Goal: Check status

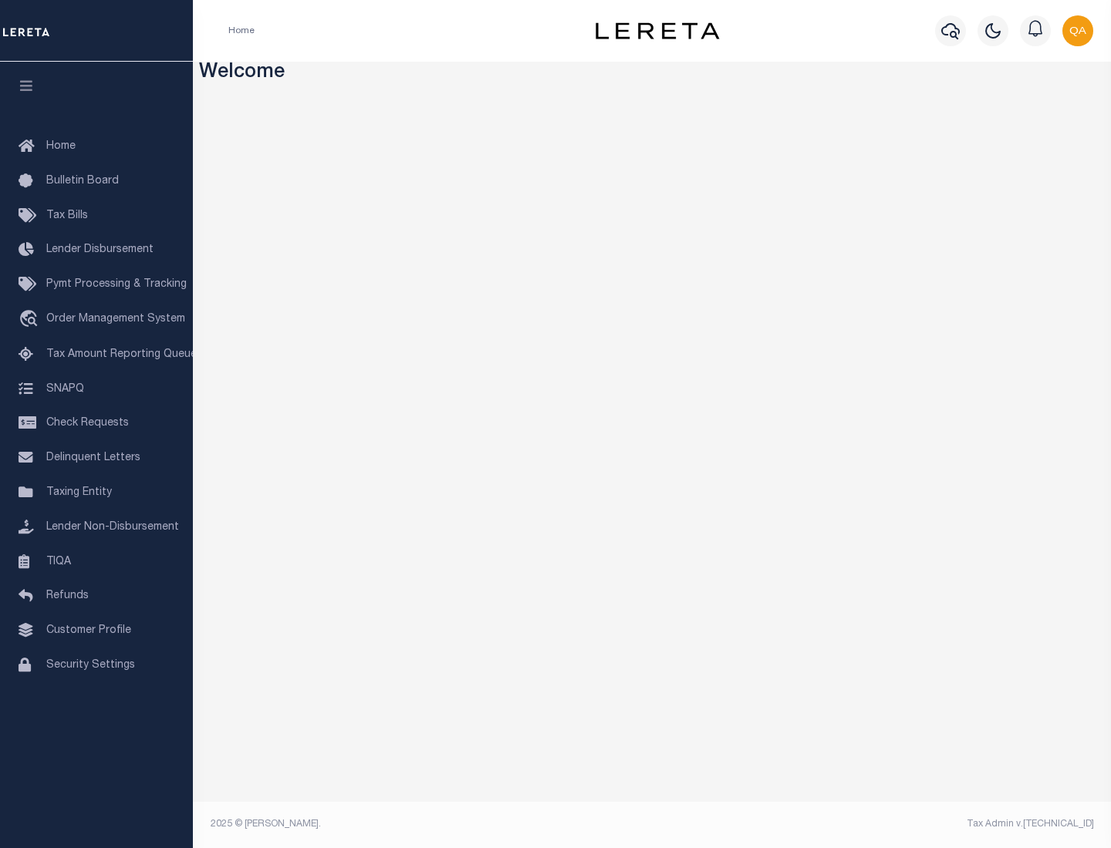
click at [96, 423] on span "Check Requests" at bounding box center [87, 423] width 83 height 11
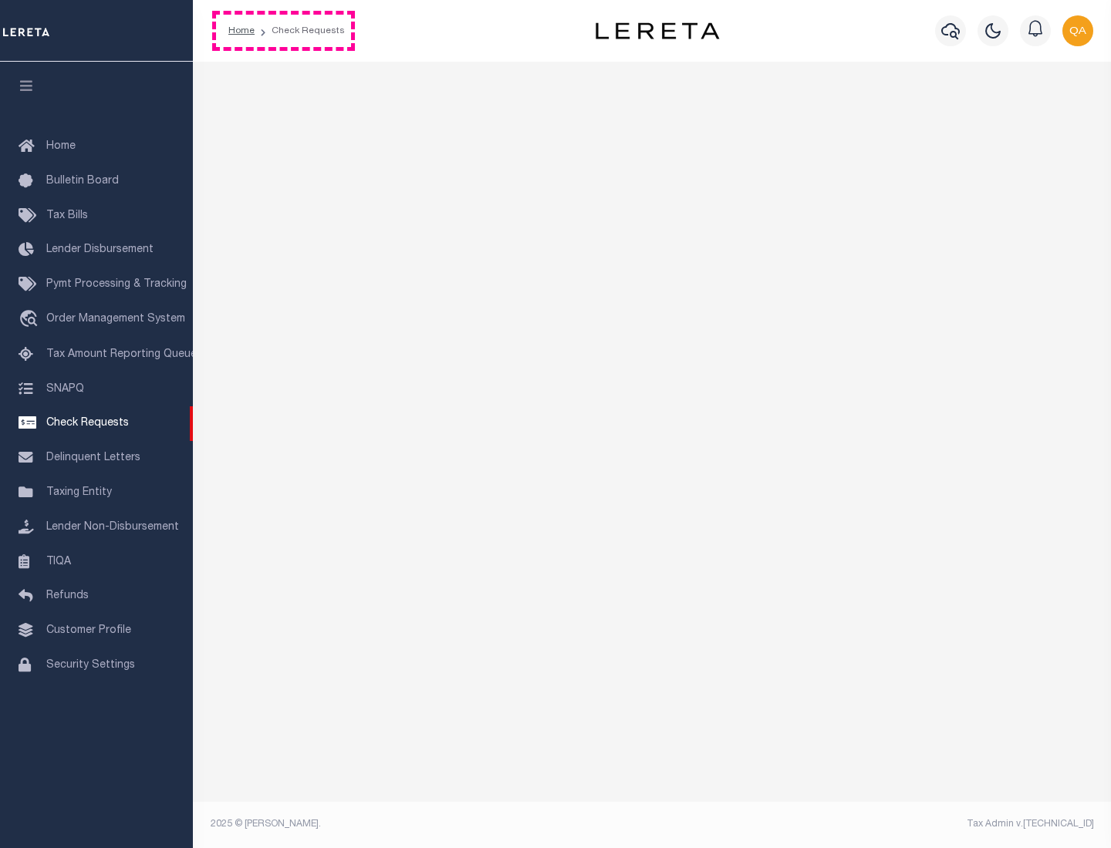
select select "50"
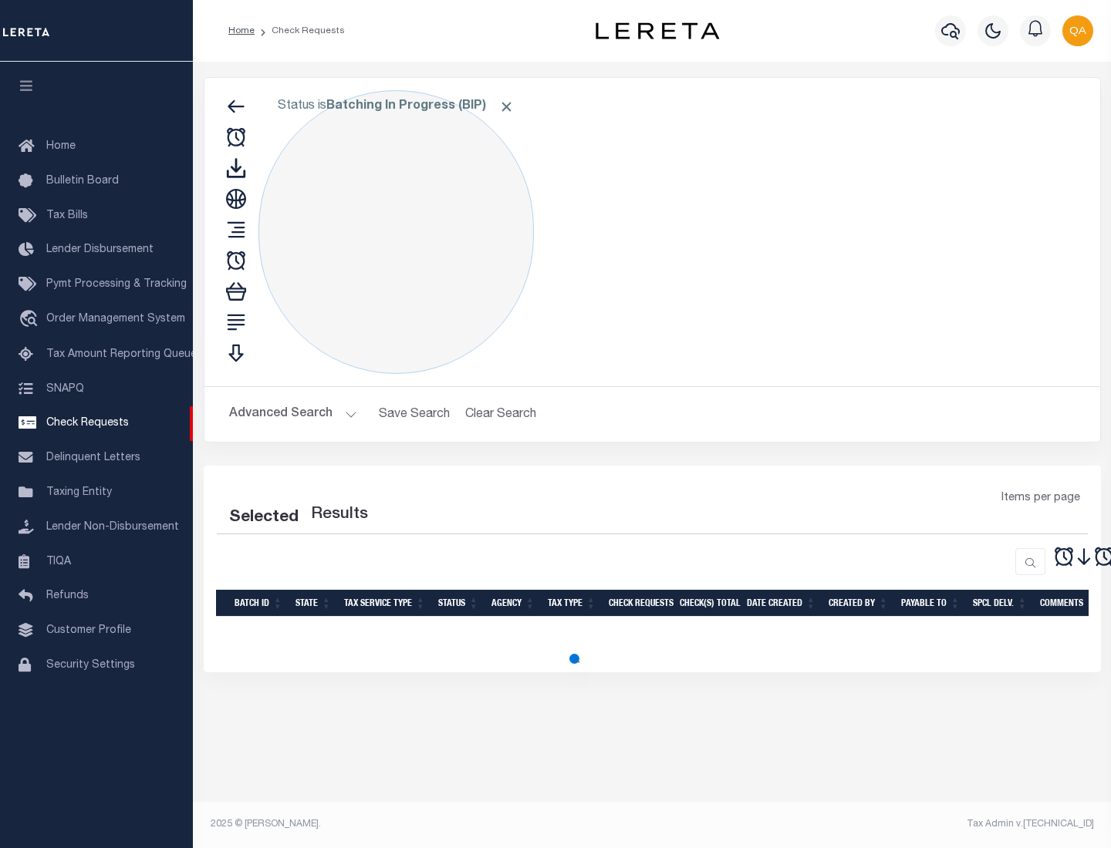
select select "50"
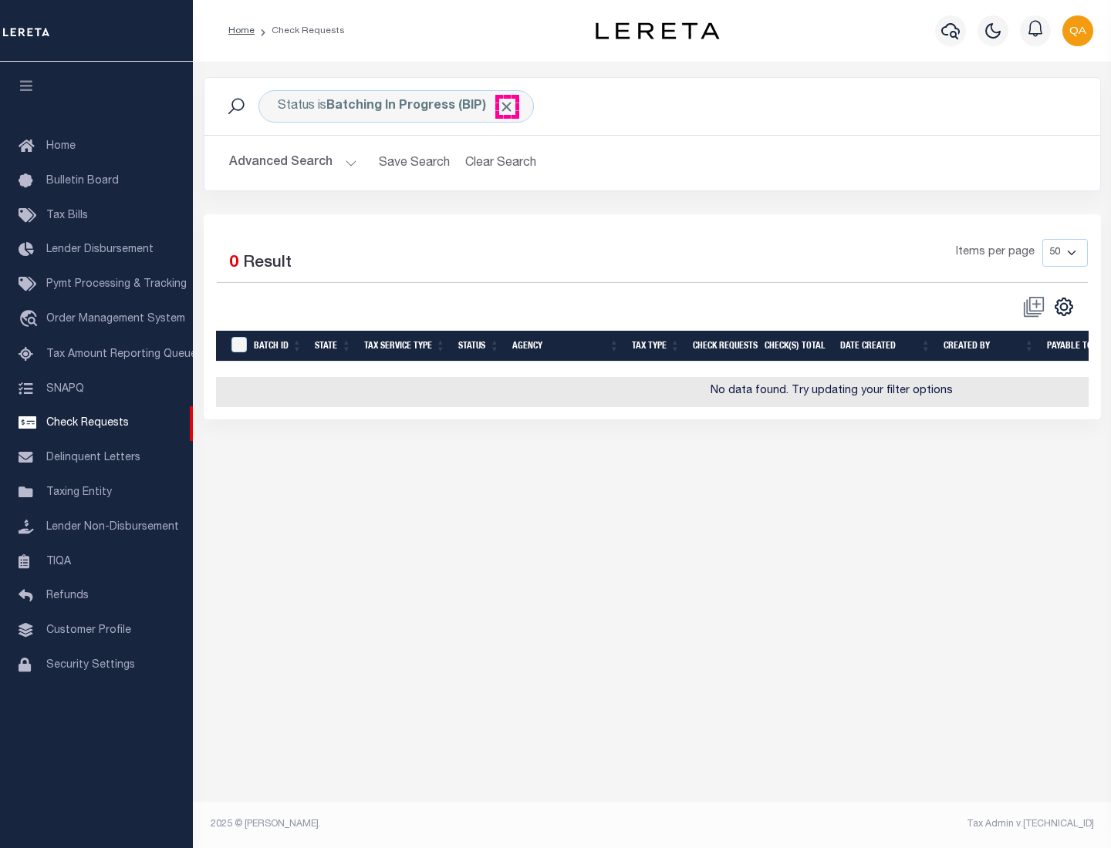
click at [507, 106] on span "Click to Remove" at bounding box center [506, 107] width 16 height 16
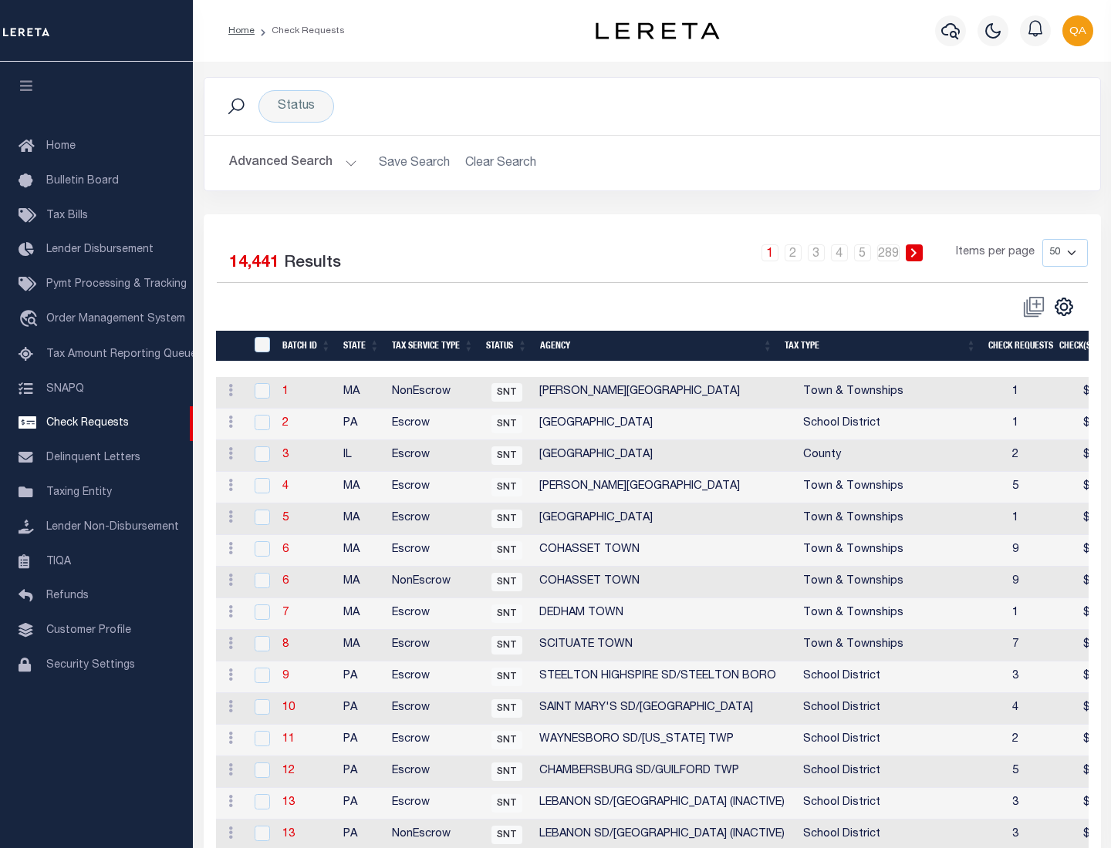
scroll to position [744, 0]
